Goal: Task Accomplishment & Management: Use online tool/utility

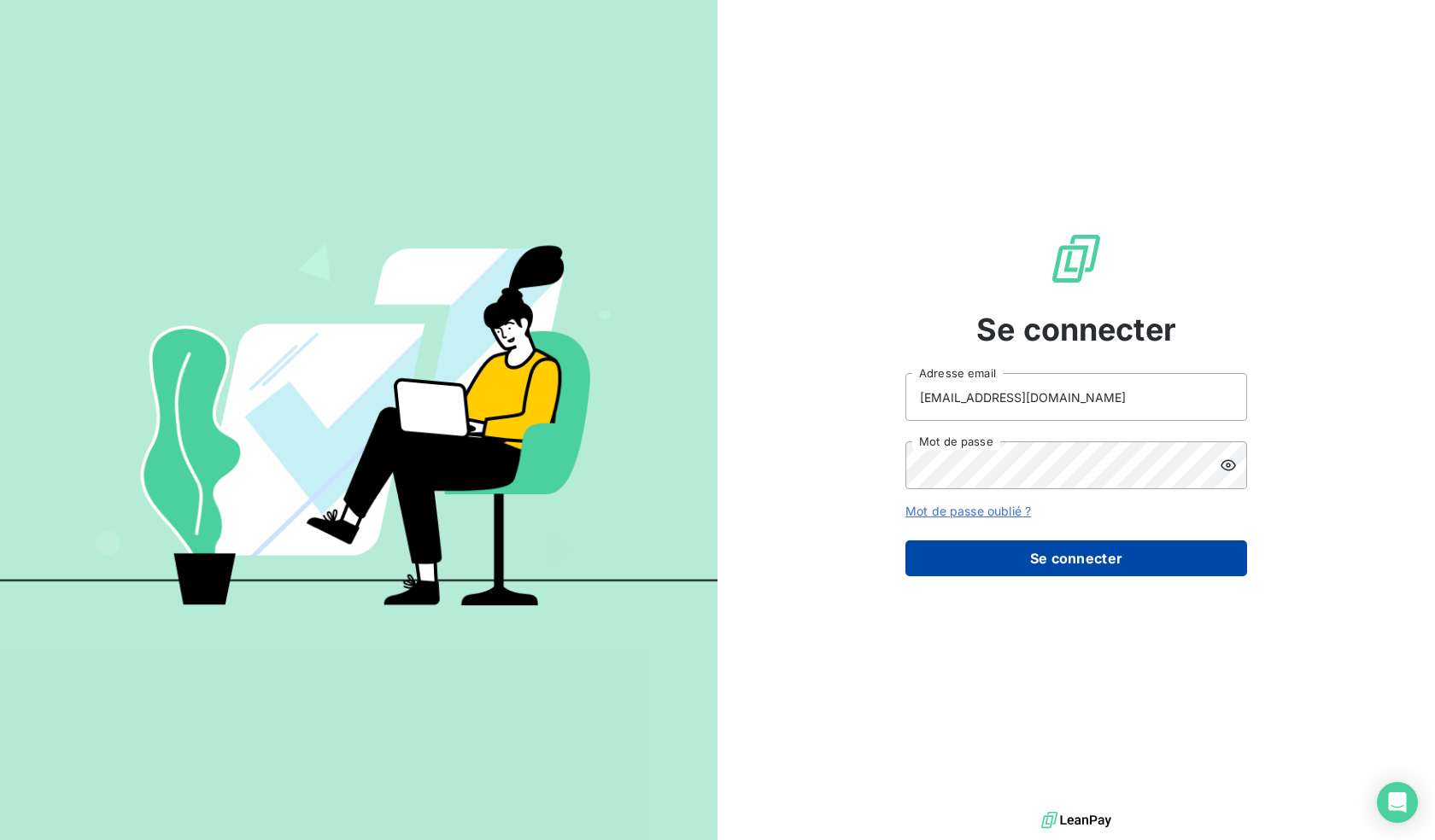
click at [1114, 560] on button "Se connecter" at bounding box center [1076, 558] width 341 height 35
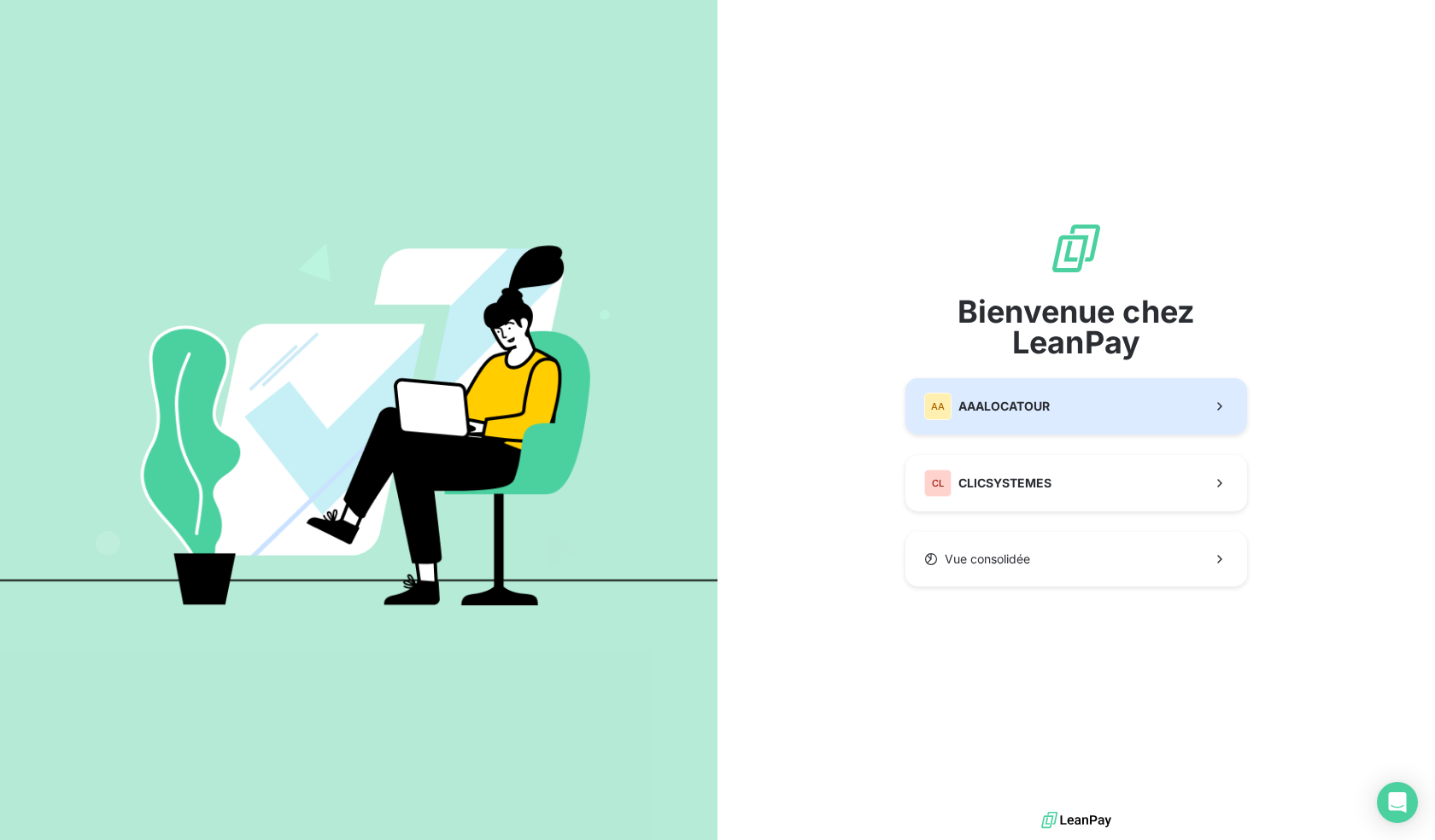
click at [1054, 433] on button "AA AAALOCATOUR" at bounding box center [1076, 406] width 341 height 57
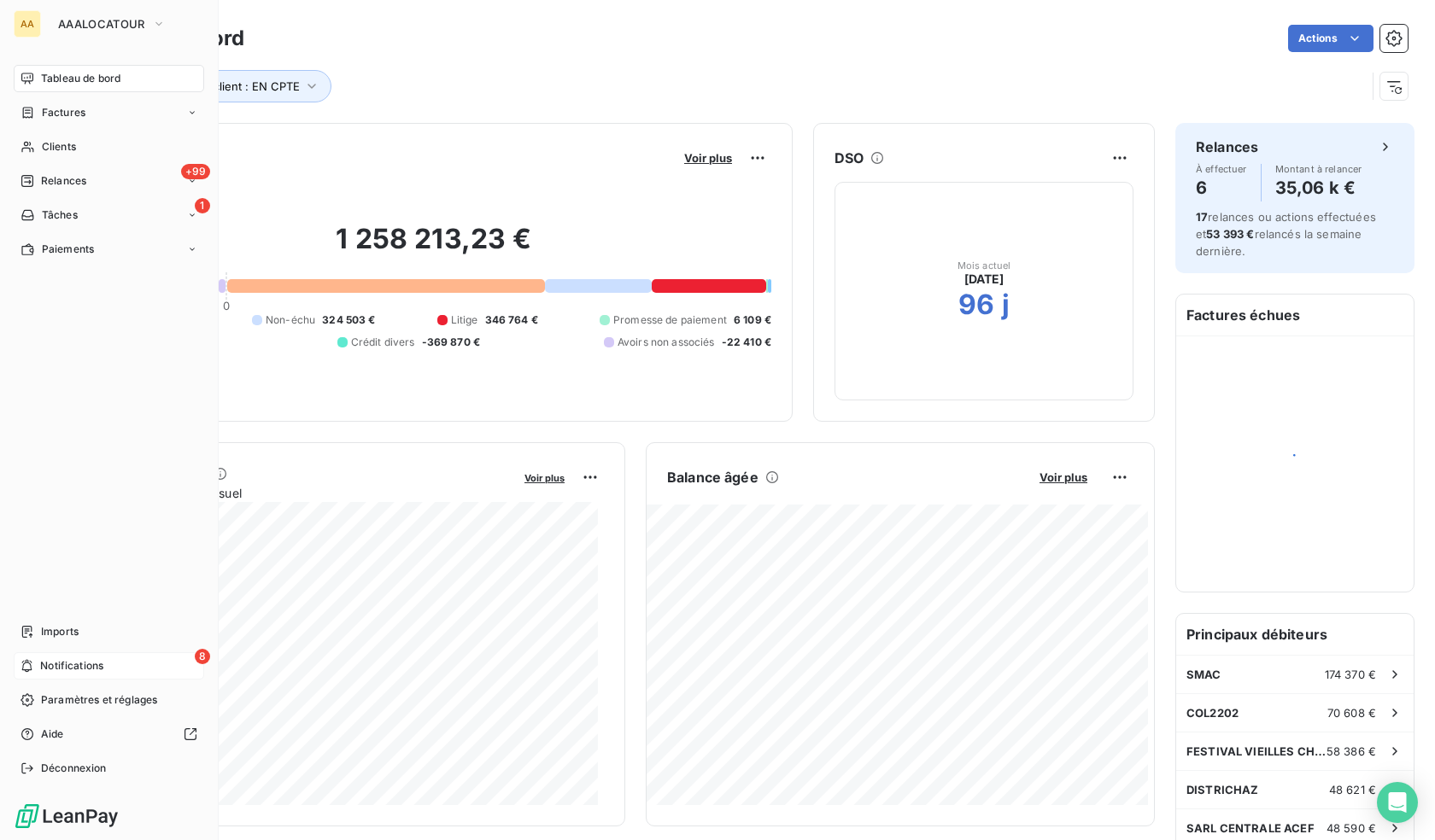
click at [27, 665] on icon at bounding box center [26, 665] width 12 height 13
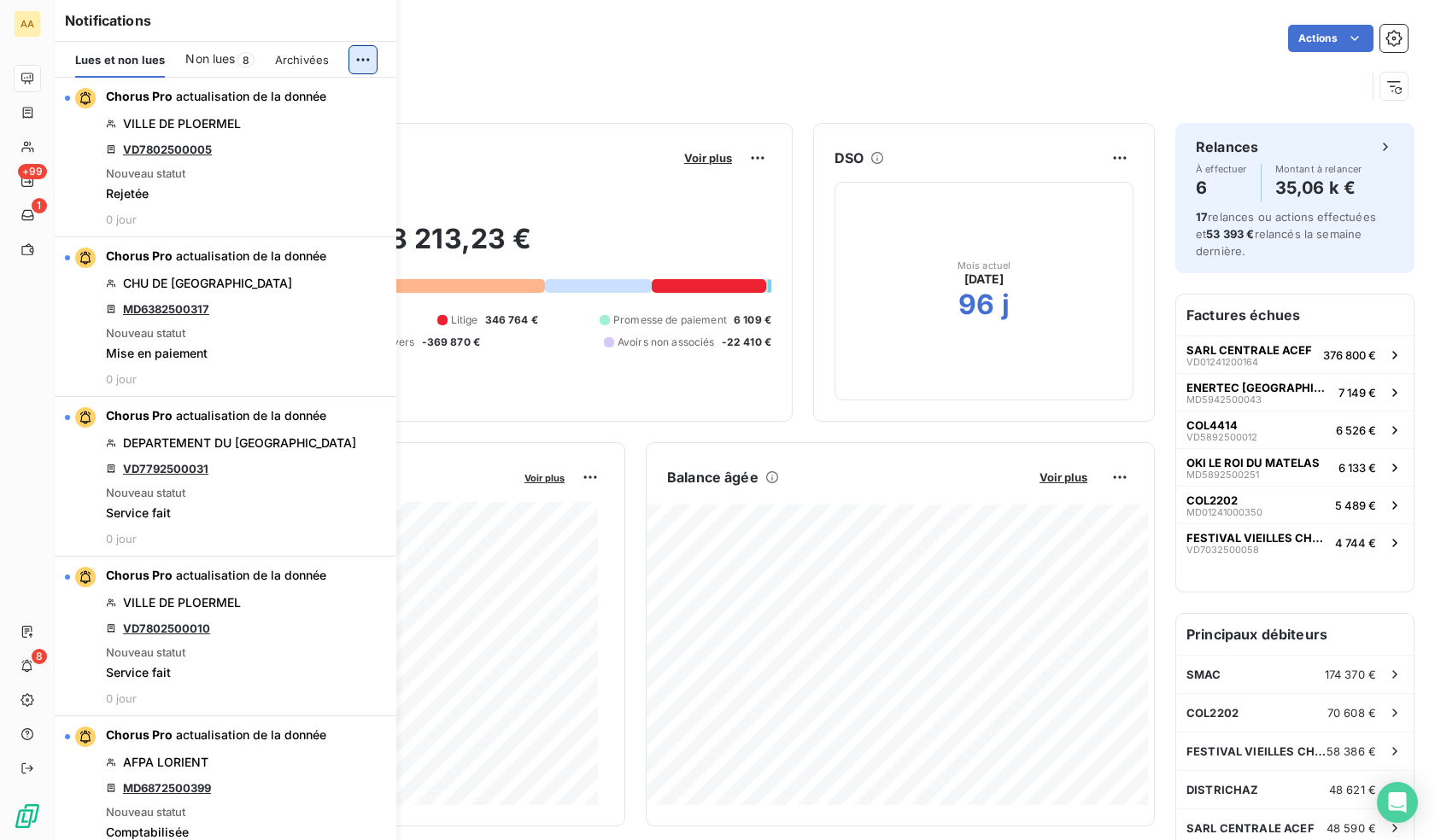
click at [353, 62] on html "AA +99 1 8 Tableau de bord Actions Type client : EN CPTE Encours client Voir pl…" at bounding box center [718, 420] width 1435 height 840
click at [293, 132] on div "Tout archiver et marquer comme lu" at bounding box center [247, 128] width 239 height 27
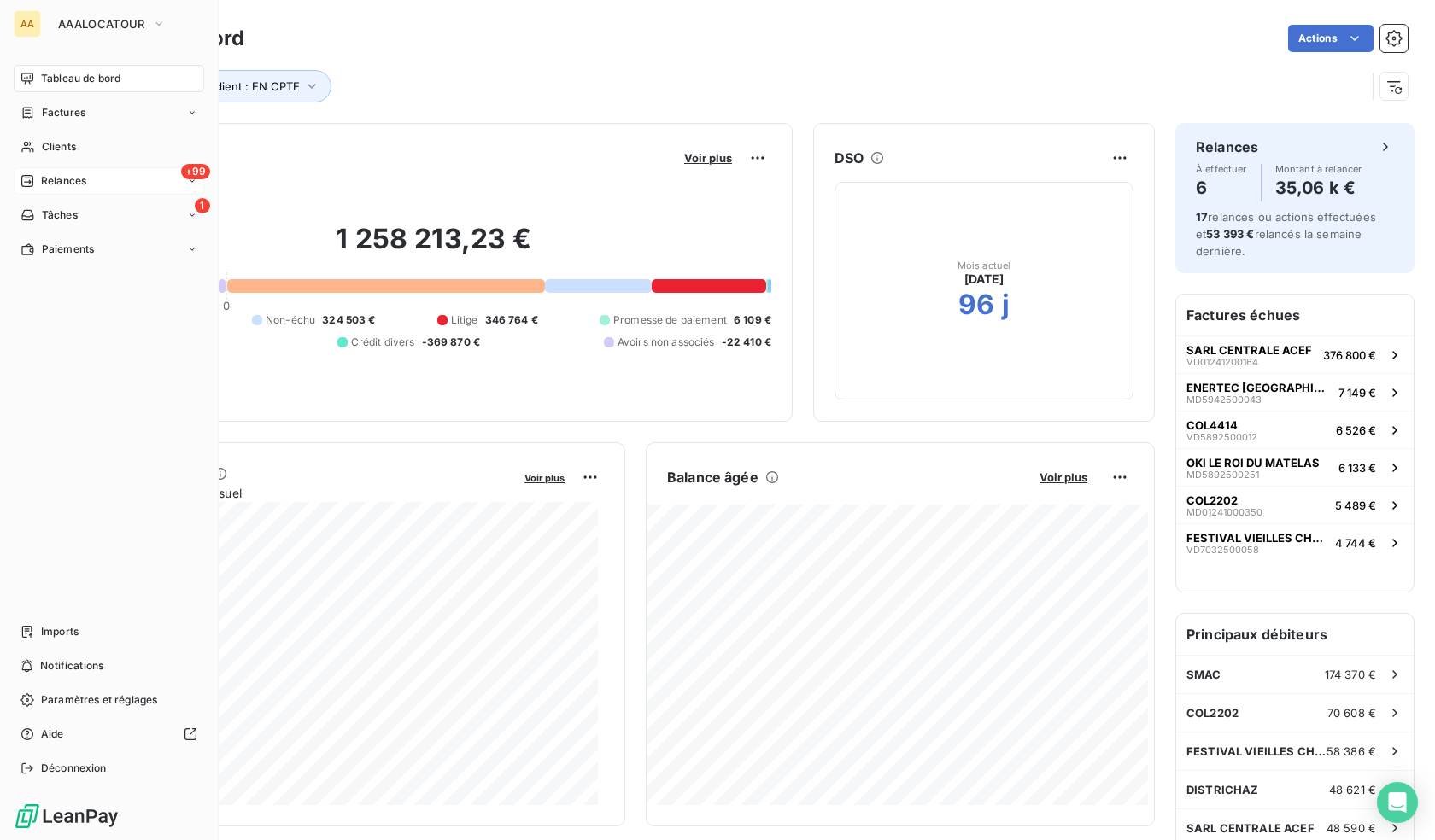
click at [19, 189] on div "+99 Relances" at bounding box center [108, 180] width 191 height 27
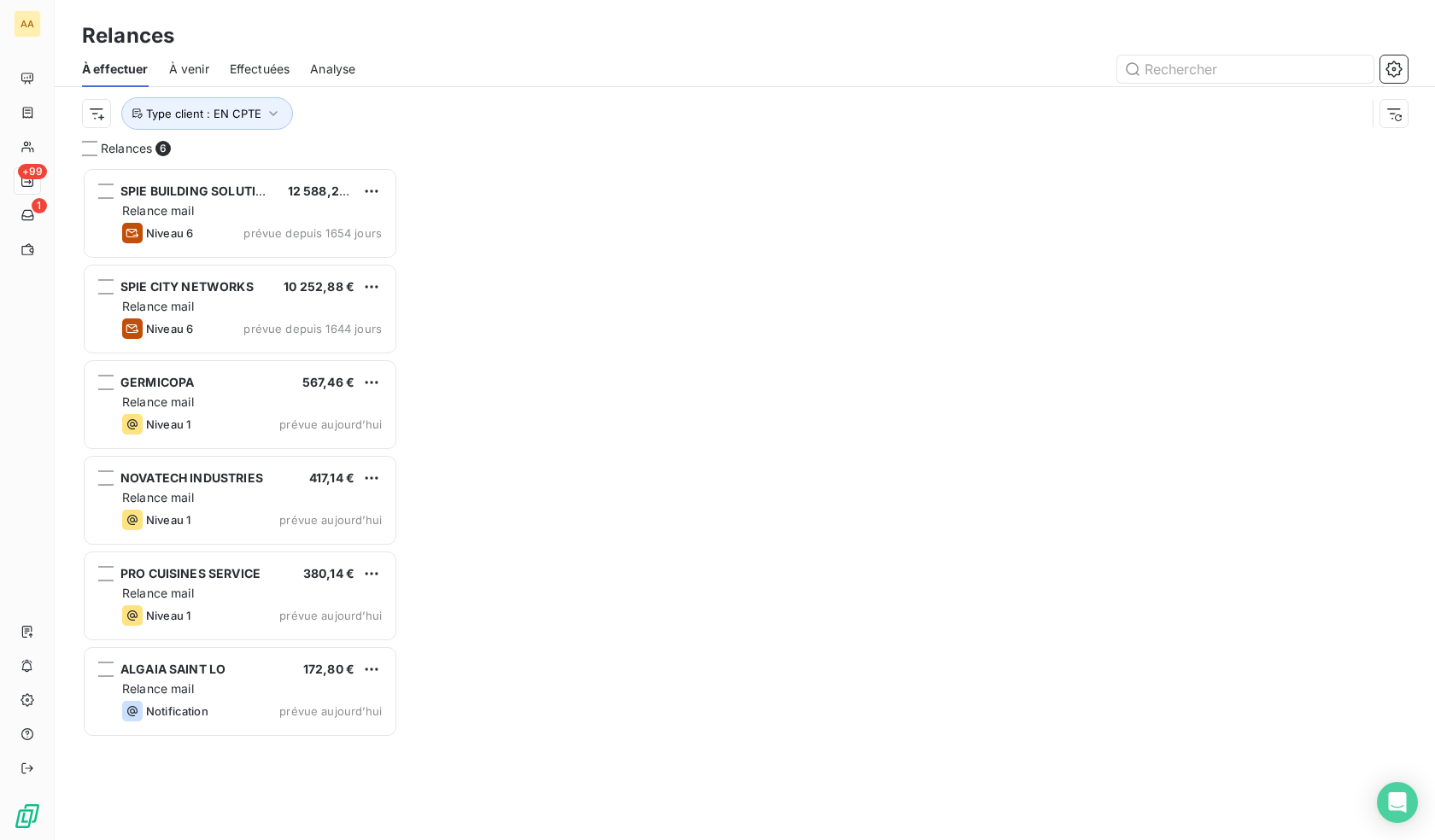
scroll to position [660, 303]
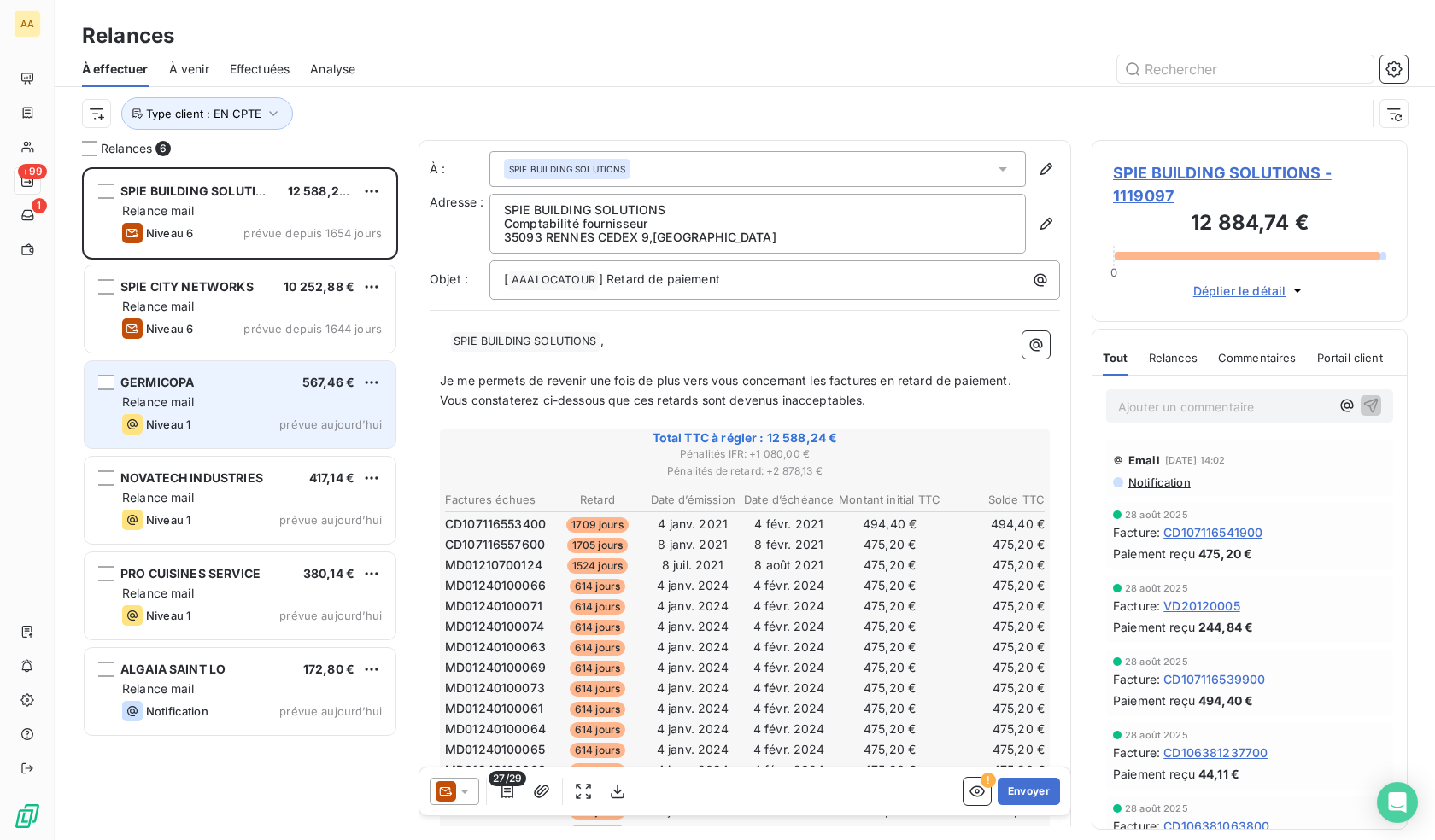
click at [129, 391] on div "GERMICOPA" at bounding box center [157, 383] width 74 height 17
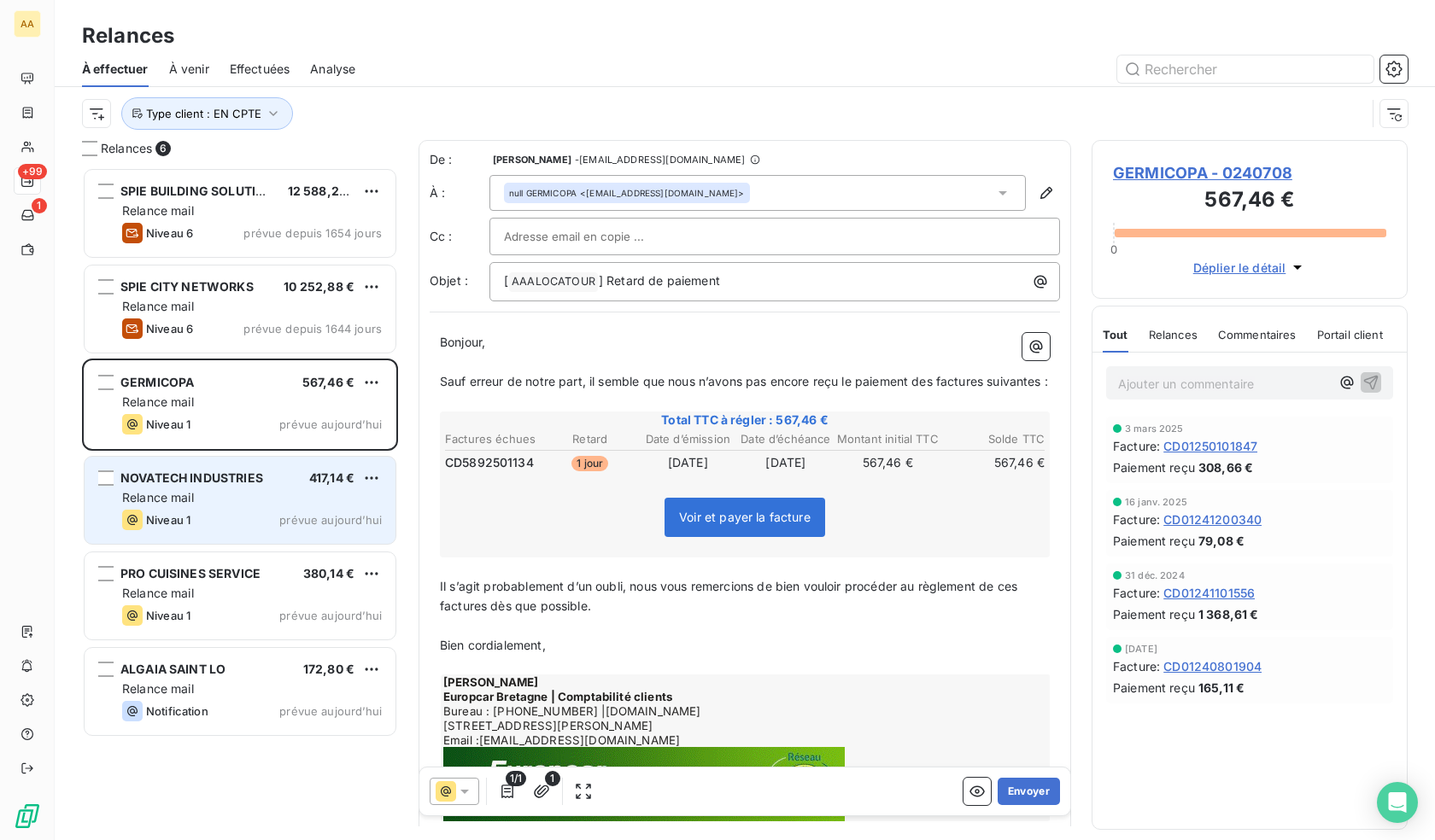
click at [217, 499] on div "Relance mail" at bounding box center [251, 498] width 260 height 17
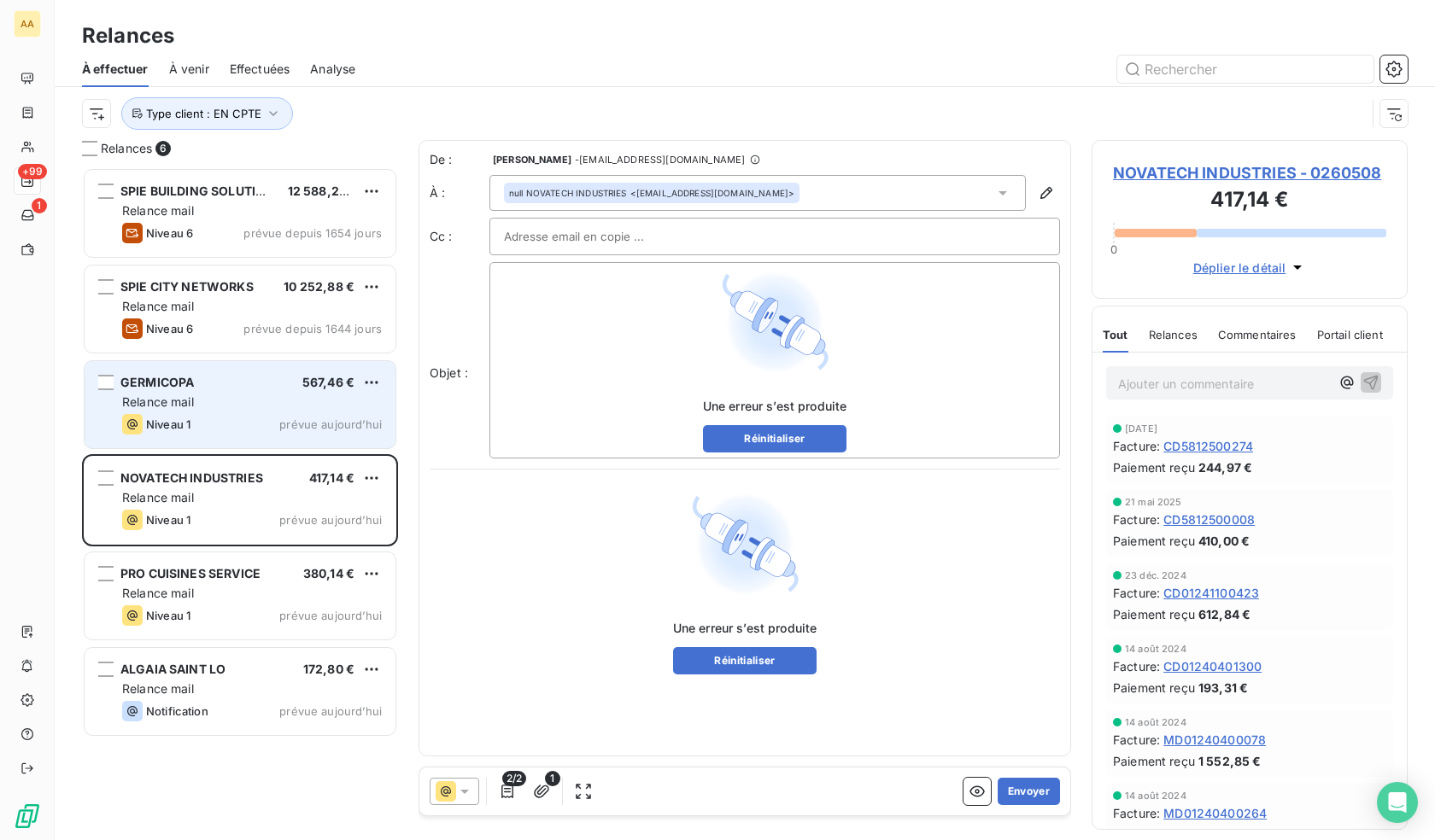
drag, startPoint x: 197, startPoint y: 386, endPoint x: 203, endPoint y: 393, distance: 9.2
click at [200, 396] on div "GERMICOPA 567,46 € Relance mail Niveau 1 prévue [DATE]" at bounding box center [240, 405] width 311 height 87
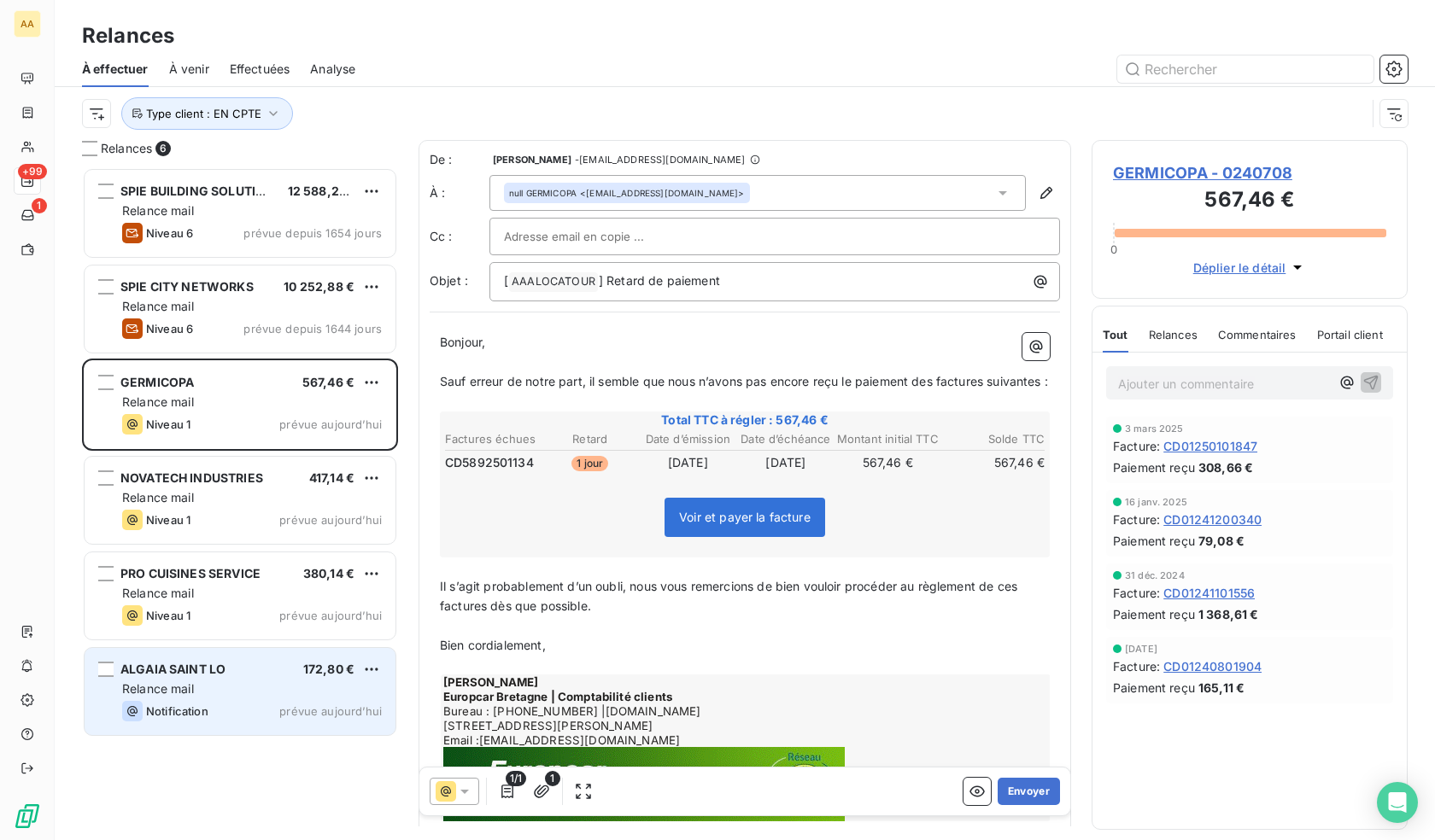
click at [244, 692] on div "Relance mail" at bounding box center [251, 689] width 260 height 17
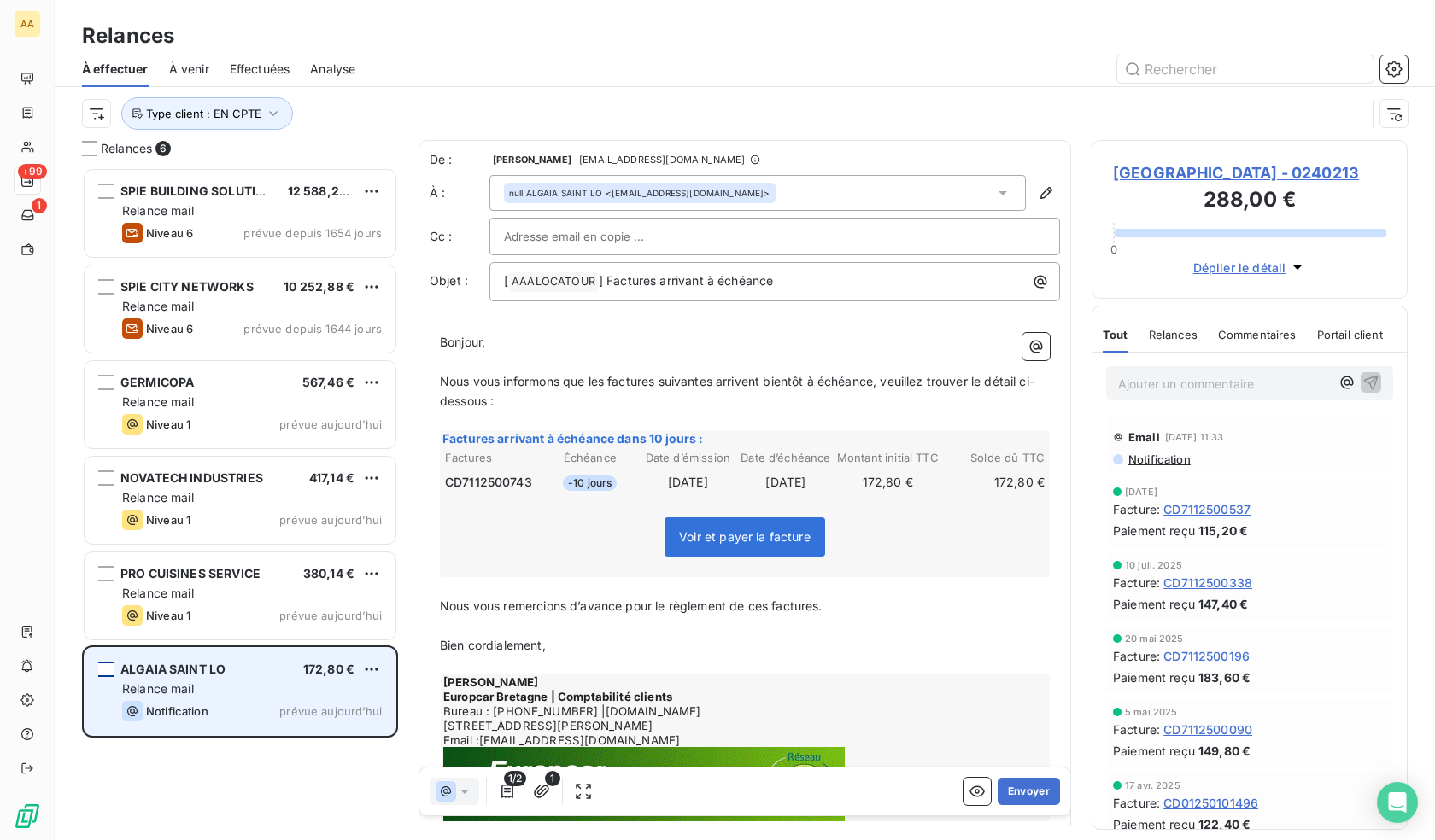
click at [109, 667] on div "grid" at bounding box center [106, 669] width 15 height 15
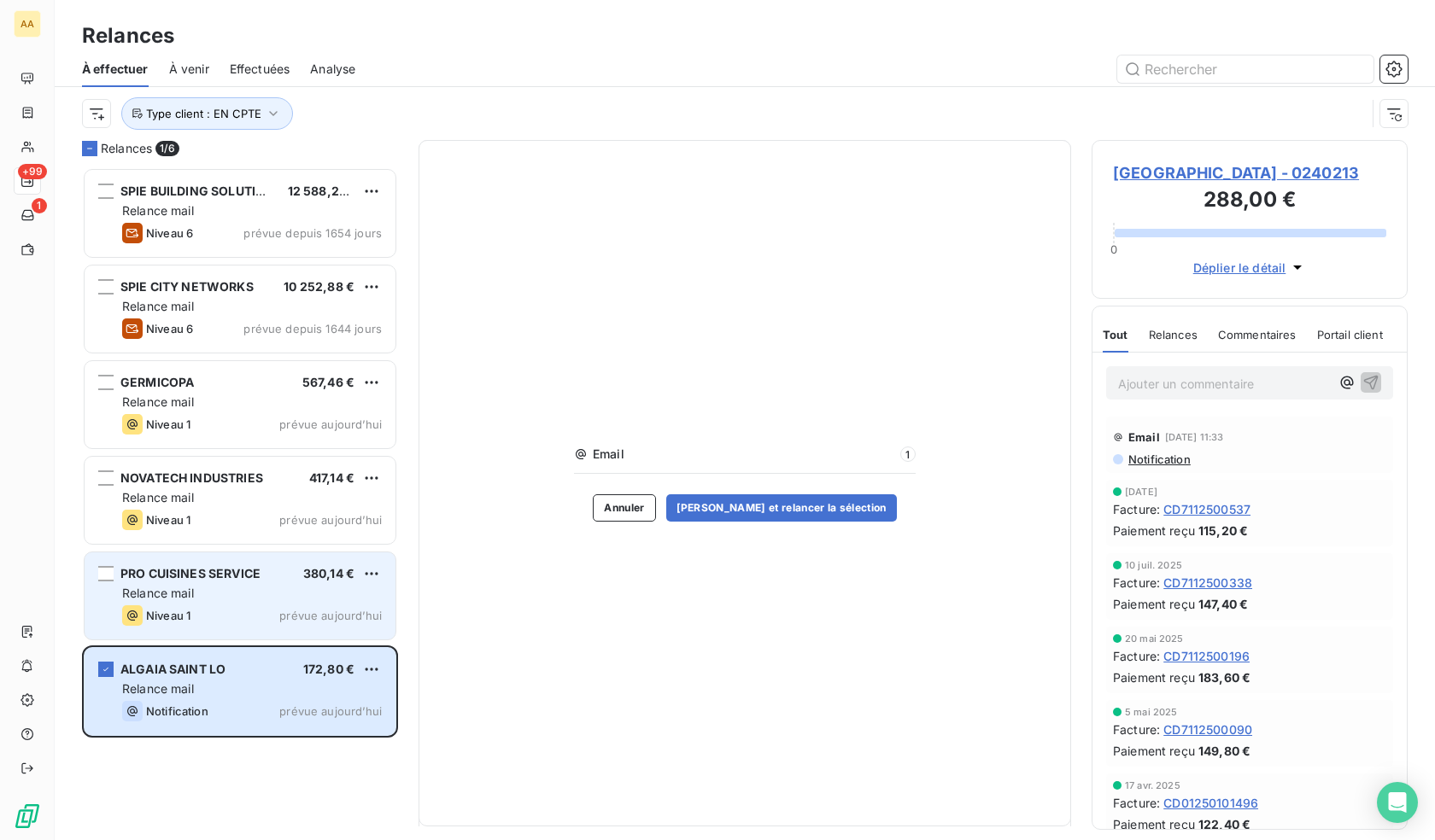
click at [156, 584] on div "PRO CUISINES SERVICE 380,14 € Relance mail Niveau 1 prévue [DATE]" at bounding box center [240, 595] width 311 height 87
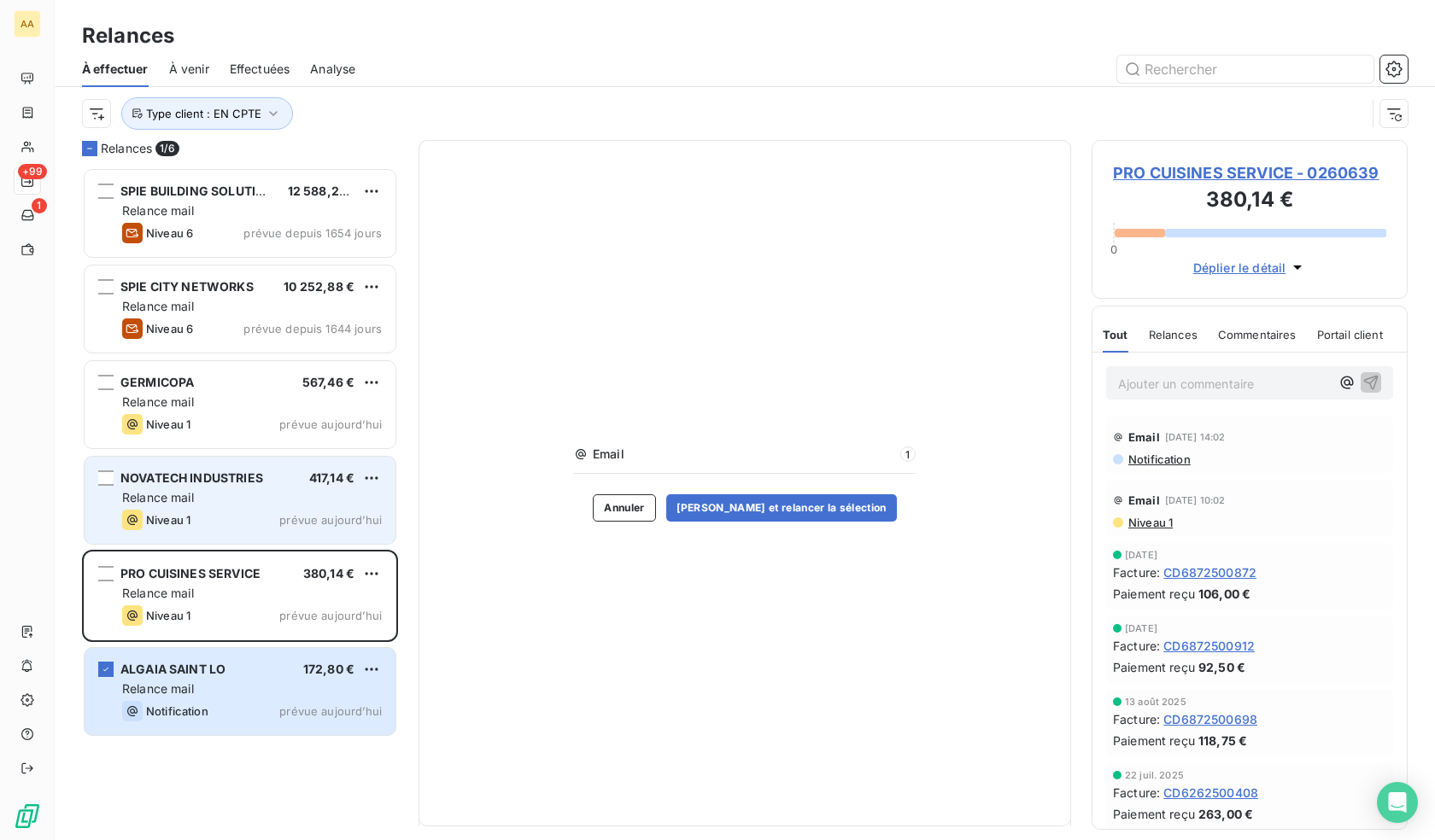
click at [176, 514] on span "Niveau 1" at bounding box center [168, 520] width 44 height 13
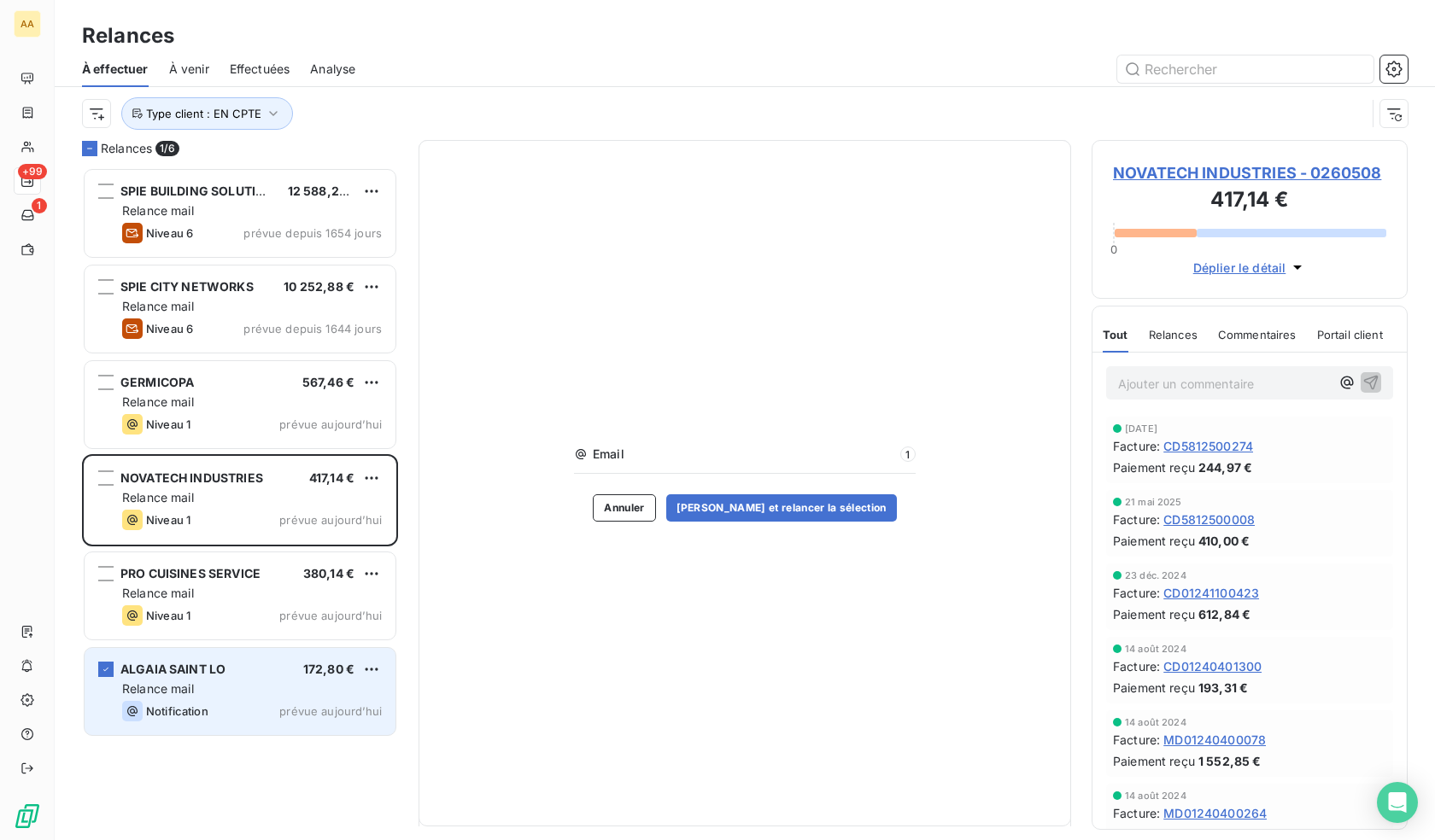
click at [161, 700] on div "ALGAIA SAINT LO 172,80 € Relance mail Notification prévue [DATE]" at bounding box center [240, 691] width 311 height 87
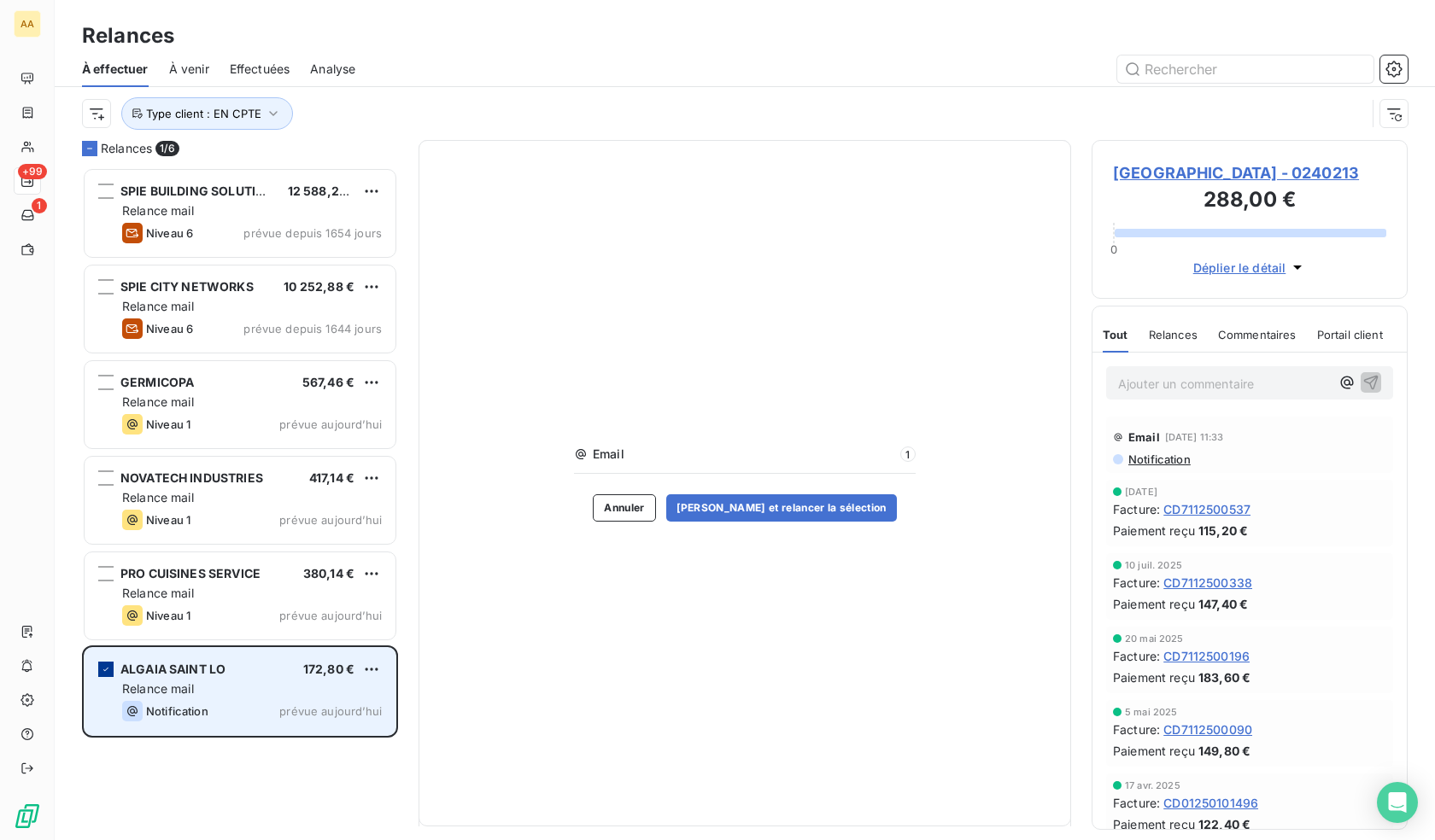
click at [98, 673] on div "grid" at bounding box center [106, 669] width 15 height 15
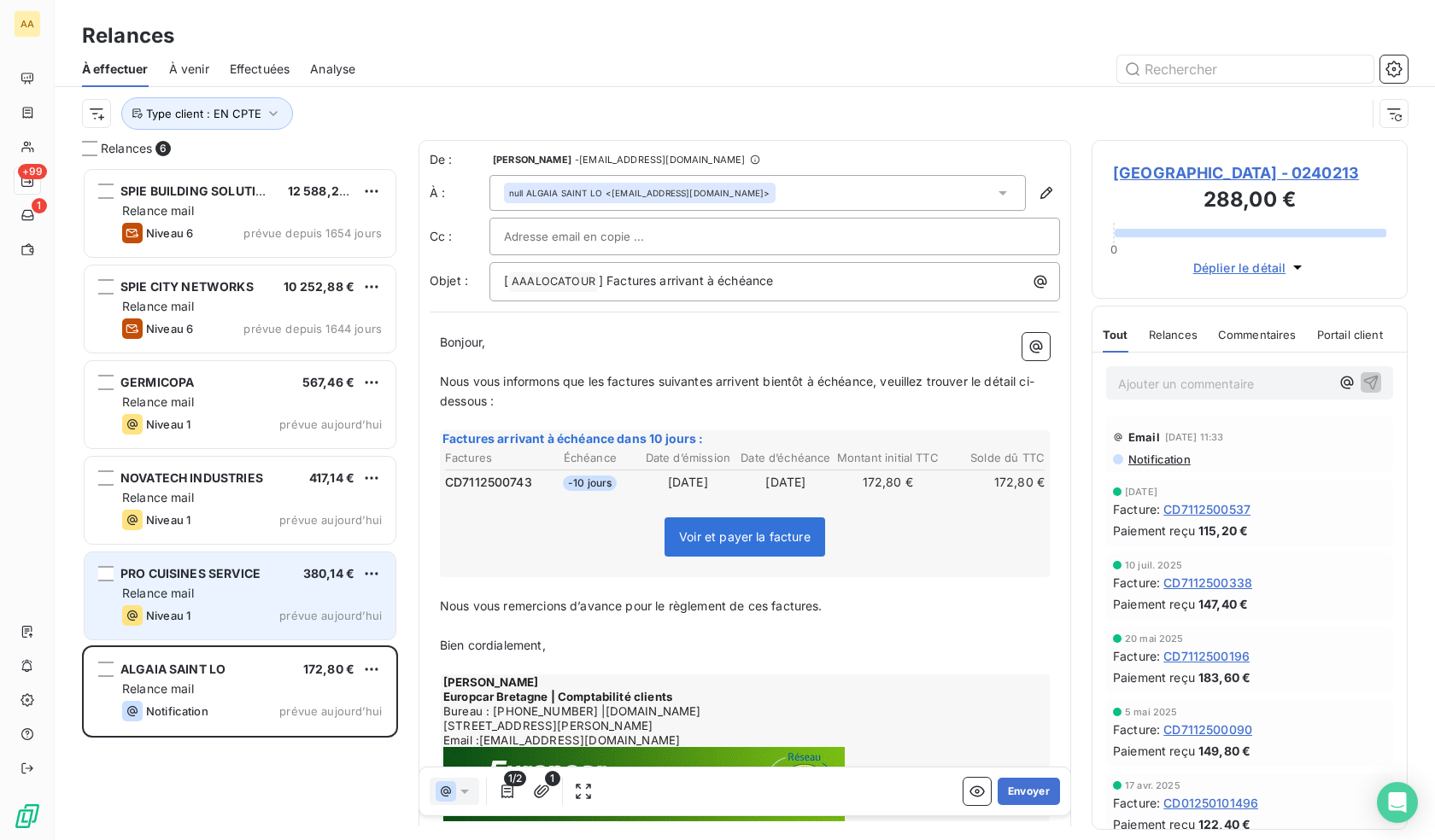
click at [218, 596] on div "Relance mail" at bounding box center [251, 594] width 260 height 17
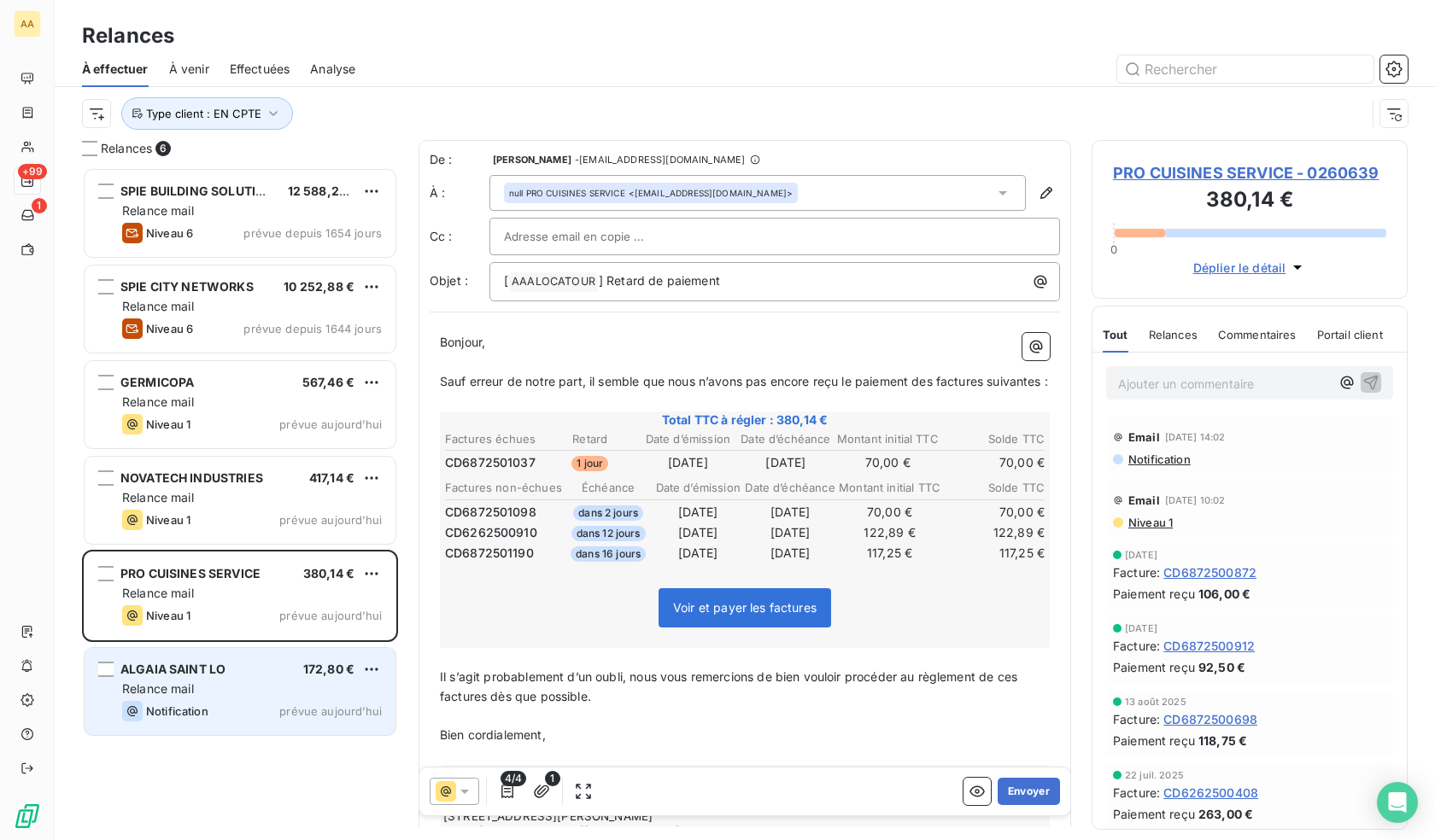
click at [255, 722] on div "ALGAIA SAINT LO 172,80 € Relance mail Notification prévue [DATE]" at bounding box center [240, 691] width 311 height 87
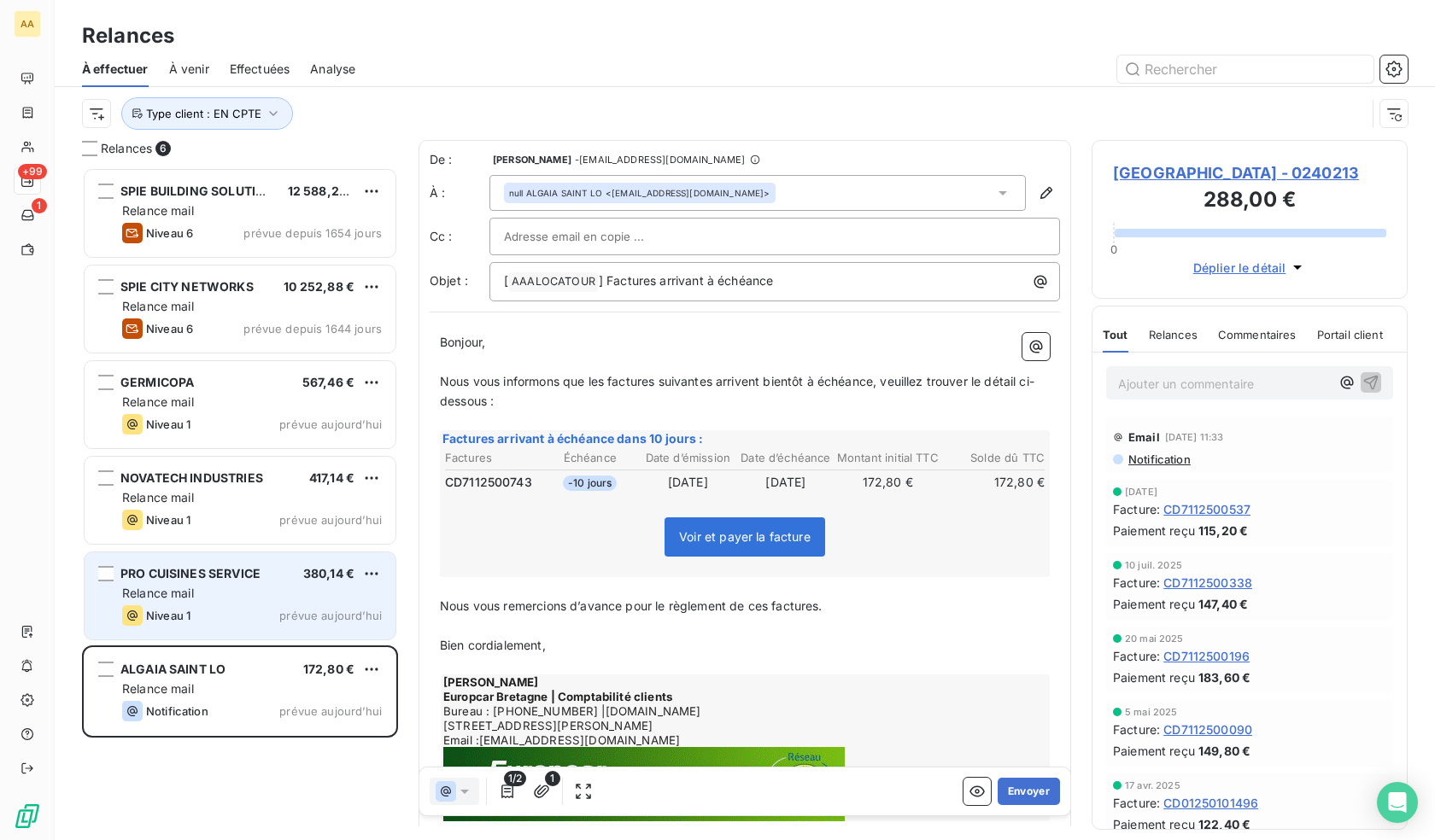
click at [241, 603] on div "PRO CUISINES SERVICE 380,14 € Relance mail Niveau 1 prévue [DATE]" at bounding box center [240, 595] width 311 height 87
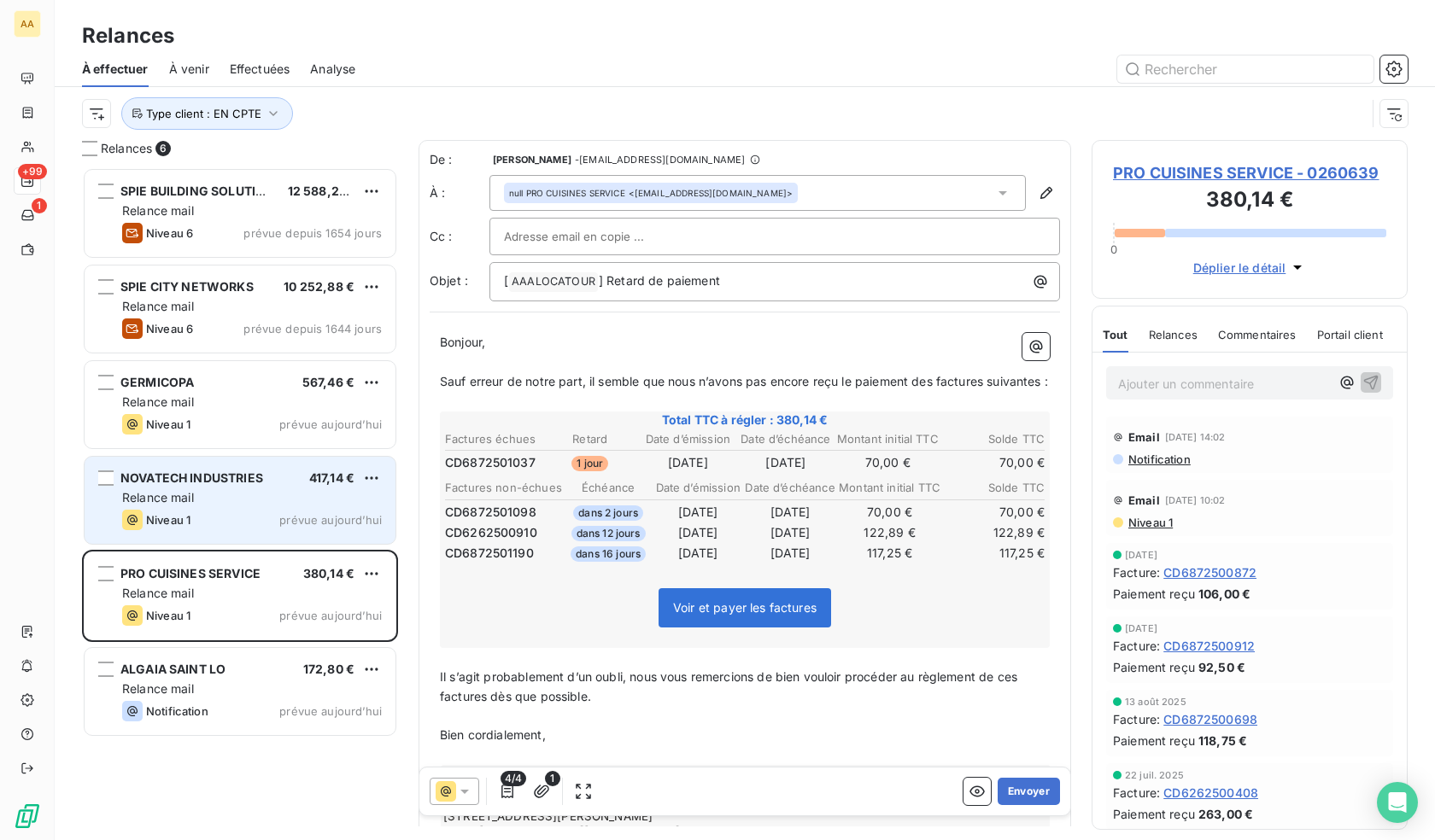
click at [276, 473] on div "NOVATECH INDUSTRIES 417,14 €" at bounding box center [251, 478] width 260 height 15
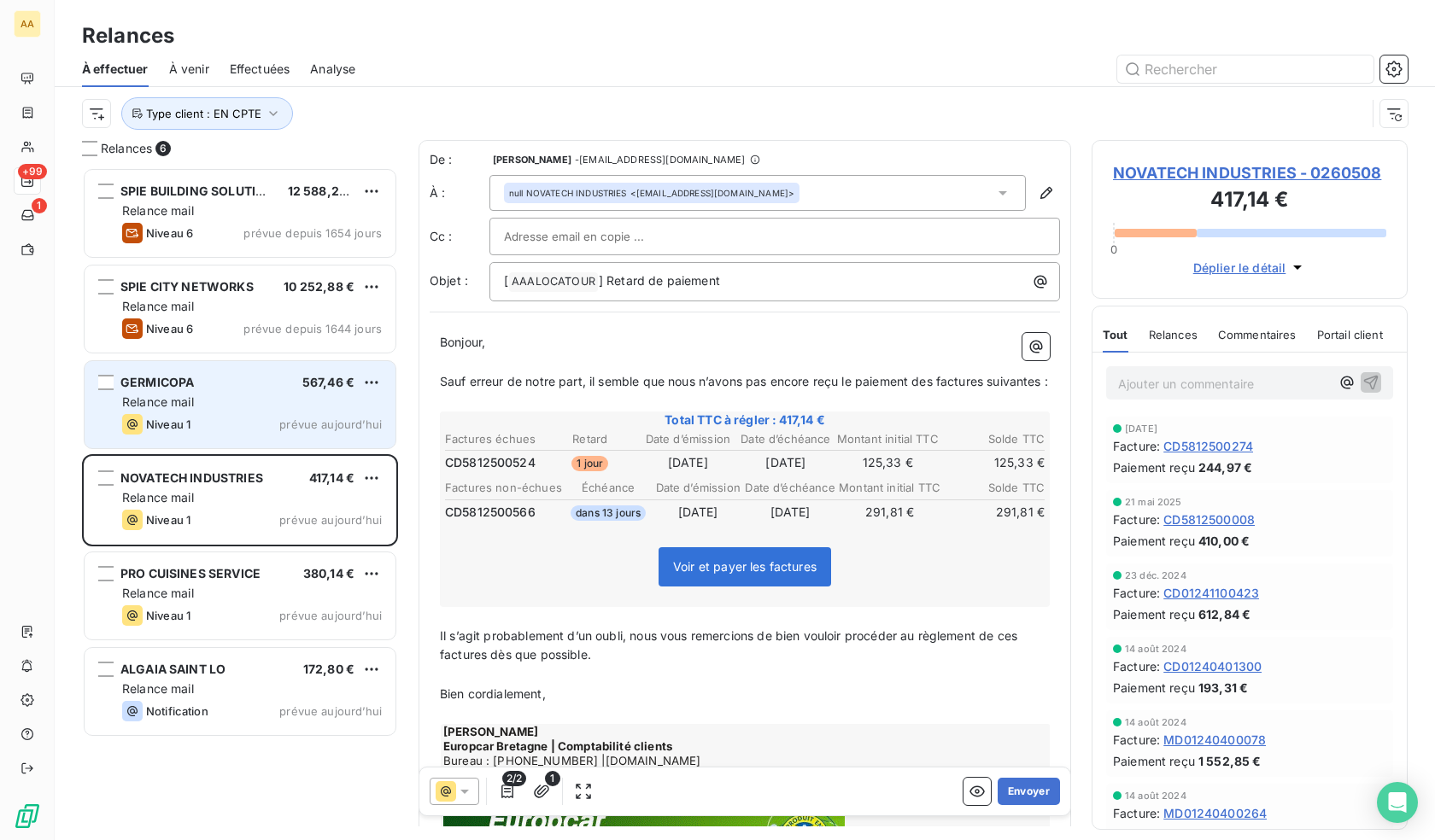
click at [269, 422] on div "Niveau 1 prévue aujourd’hui" at bounding box center [251, 424] width 260 height 20
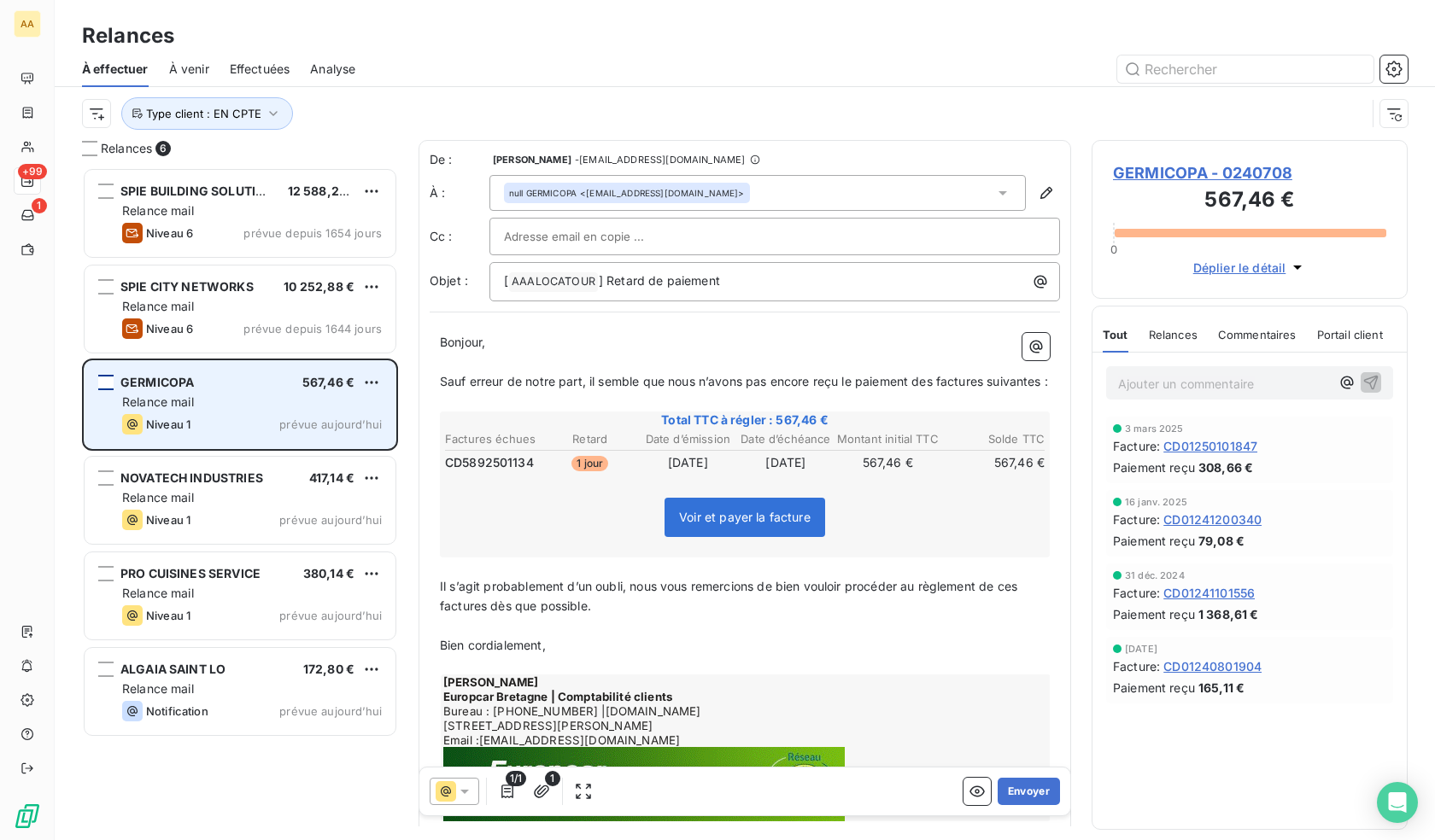
click at [104, 382] on div "grid" at bounding box center [106, 383] width 15 height 15
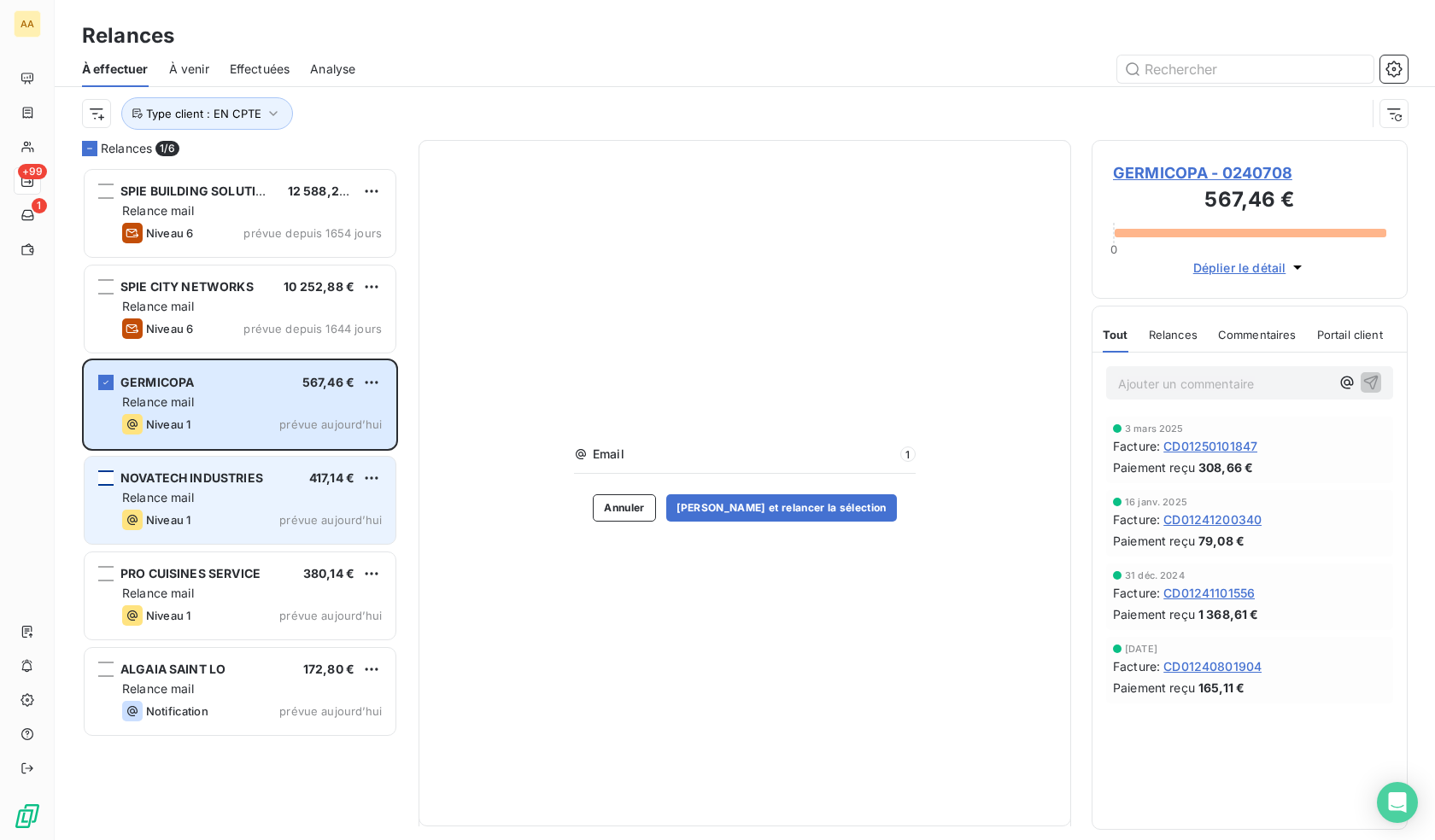
click at [107, 482] on div "grid" at bounding box center [106, 478] width 15 height 15
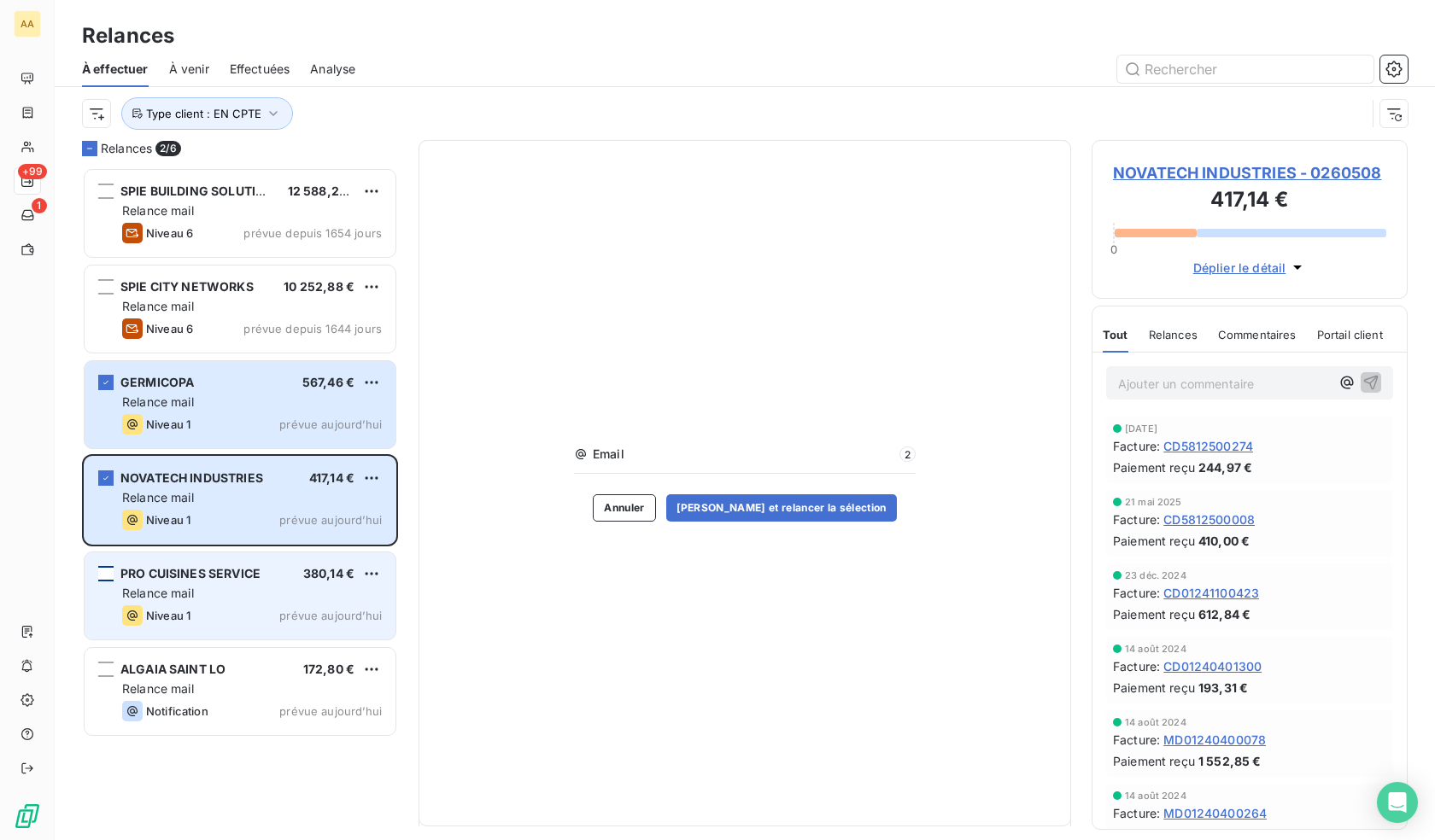
click at [110, 579] on div "grid" at bounding box center [106, 573] width 15 height 15
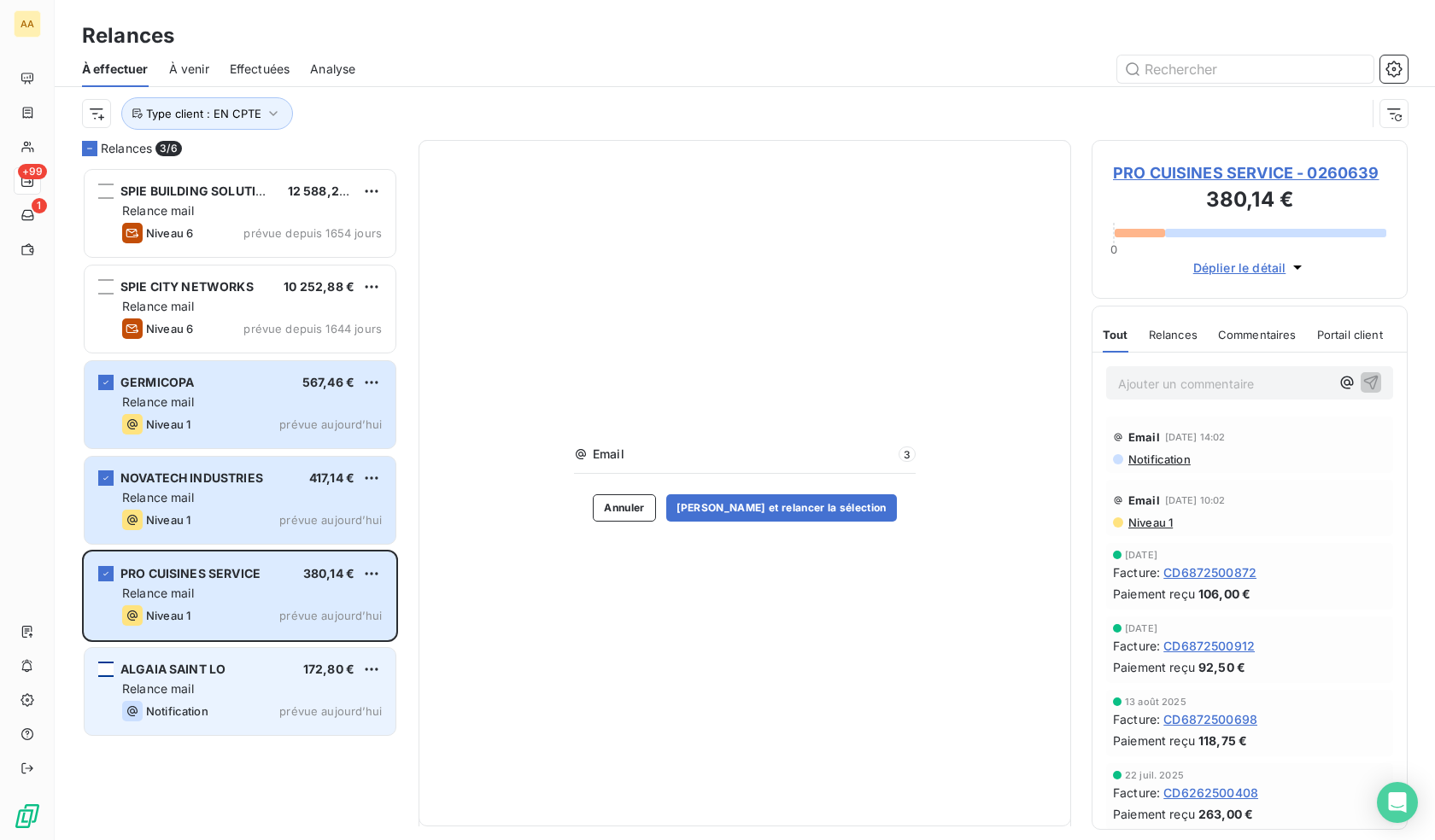
click at [106, 671] on div "grid" at bounding box center [106, 669] width 15 height 15
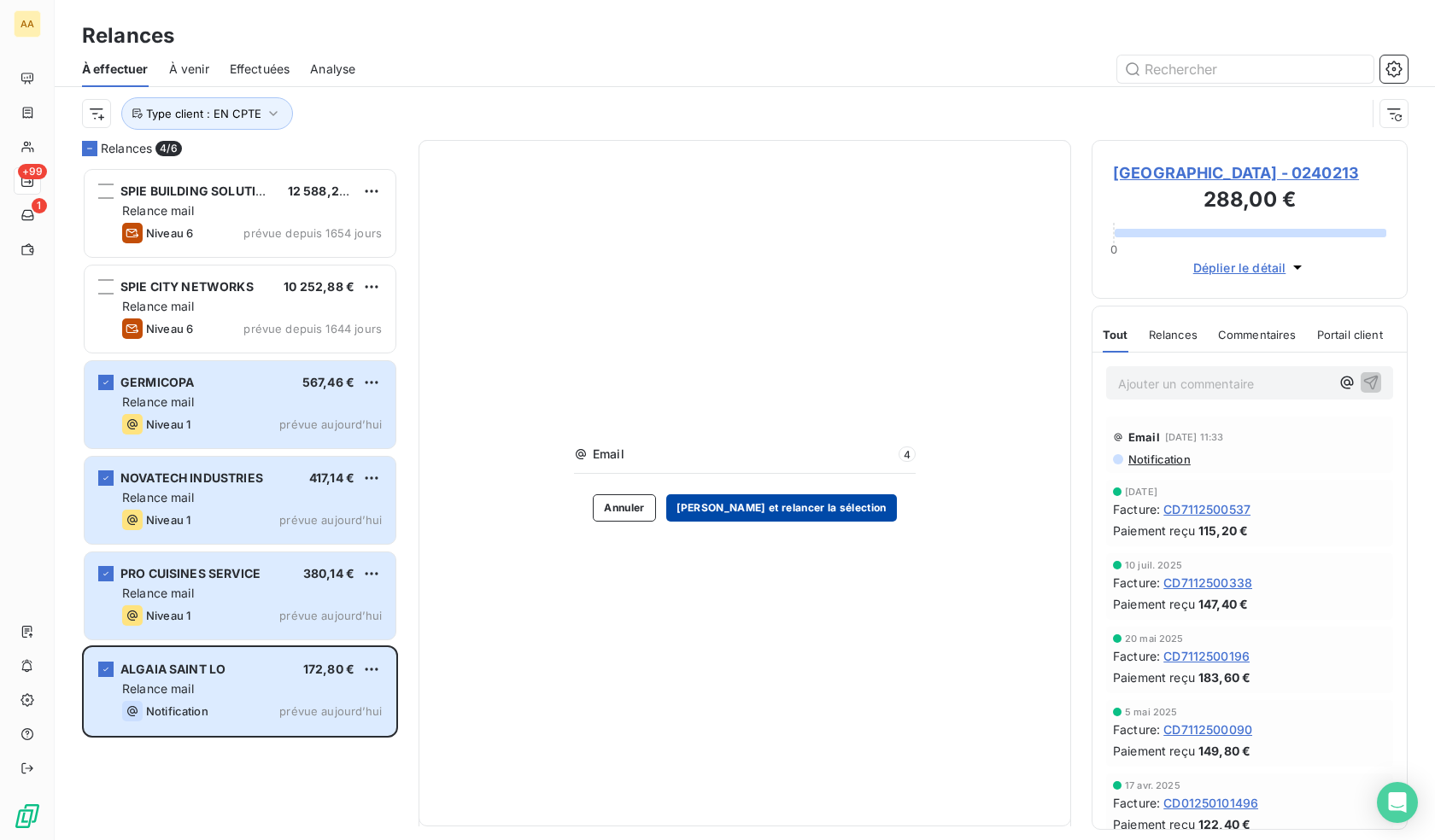
click at [745, 508] on button "[PERSON_NAME] et relancer la sélection" at bounding box center [781, 507] width 230 height 27
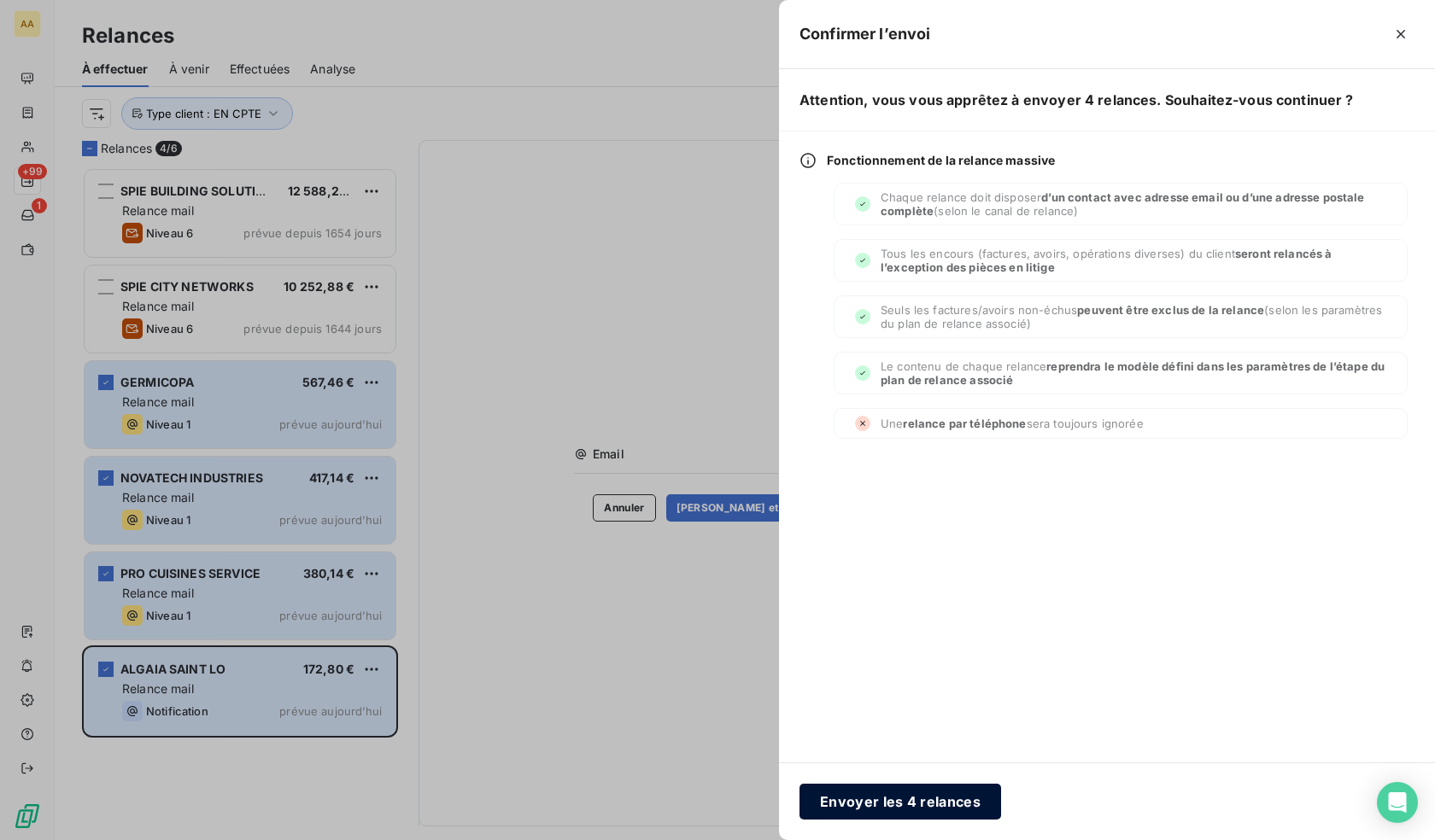
click at [934, 813] on button "Envoyer les 4 relances" at bounding box center [900, 801] width 201 height 35
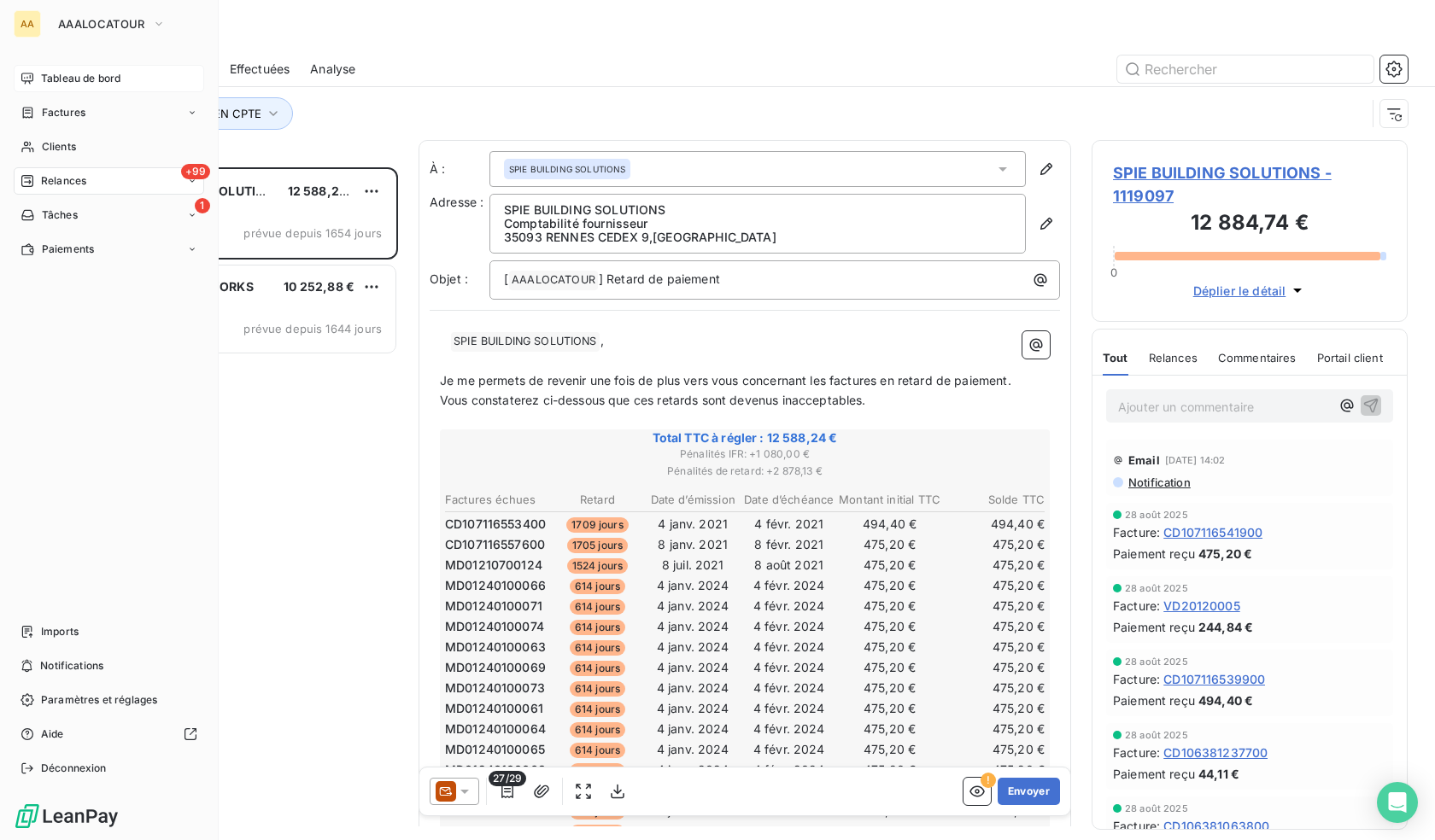
click at [33, 74] on icon at bounding box center [27, 79] width 12 height 12
